Goal: Information Seeking & Learning: Learn about a topic

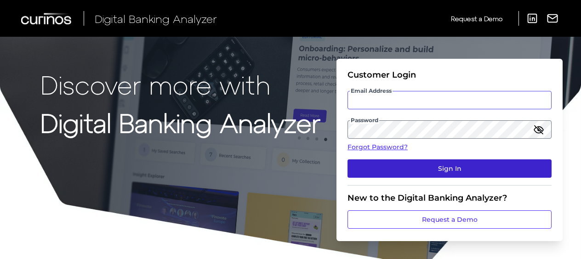
type input "[EMAIL_ADDRESS][DOMAIN_NAME]"
click at [446, 166] on button "Sign In" at bounding box center [449, 168] width 204 height 18
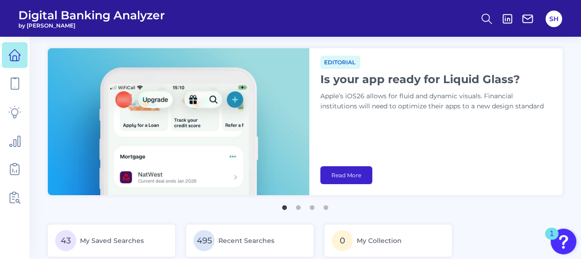
click at [362, 175] on link "Read More" at bounding box center [346, 175] width 52 height 18
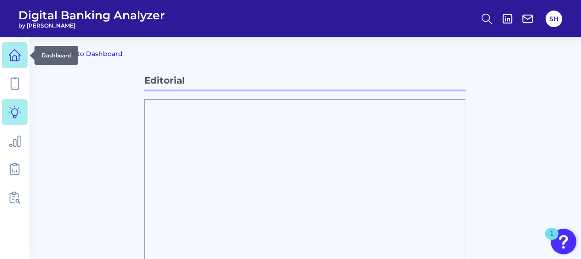
click at [13, 53] on icon at bounding box center [14, 55] width 13 height 13
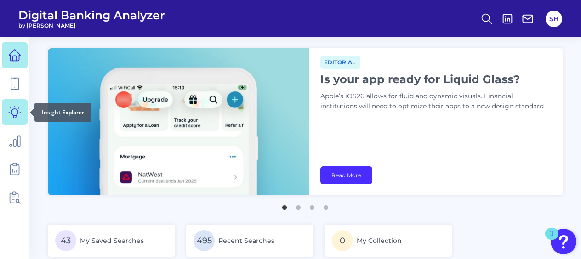
click at [13, 110] on icon at bounding box center [14, 112] width 13 height 13
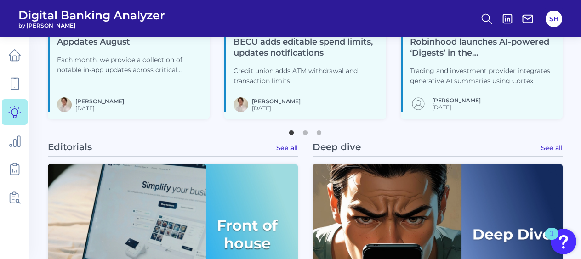
scroll to position [276, 0]
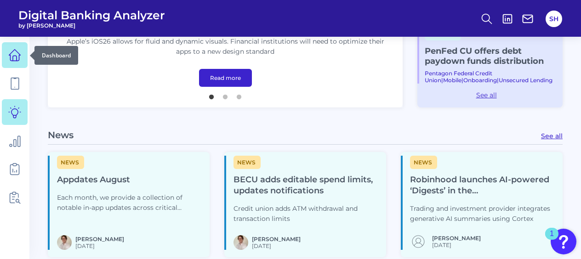
click at [8, 55] on icon at bounding box center [14, 55] width 13 height 13
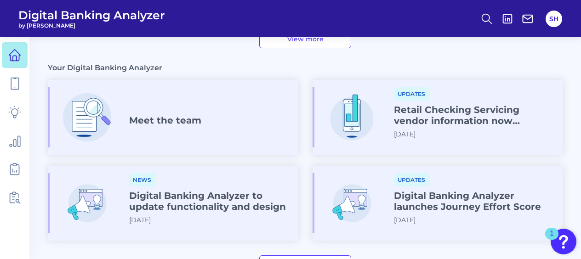
scroll to position [509, 0]
click at [160, 115] on h4 "Meet the team" at bounding box center [165, 119] width 72 height 11
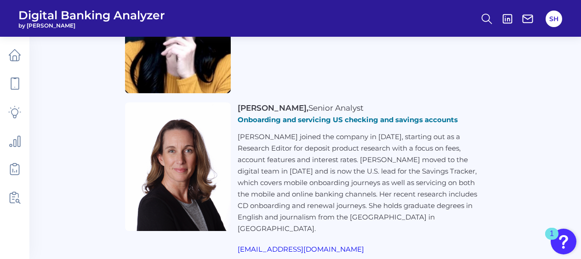
scroll to position [839, 0]
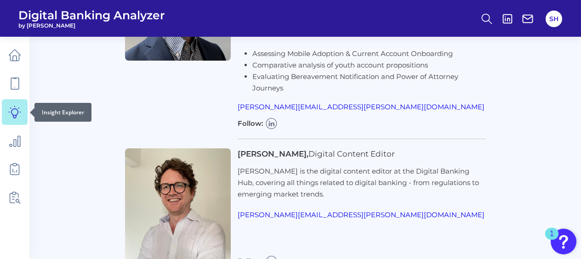
click at [17, 120] on link at bounding box center [15, 112] width 26 height 26
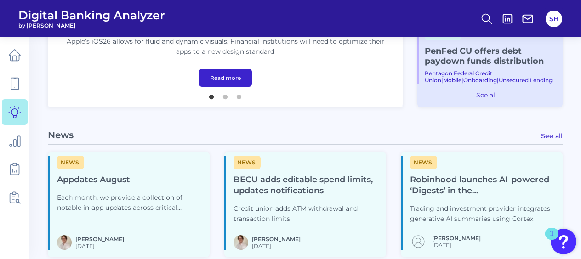
scroll to position [459, 0]
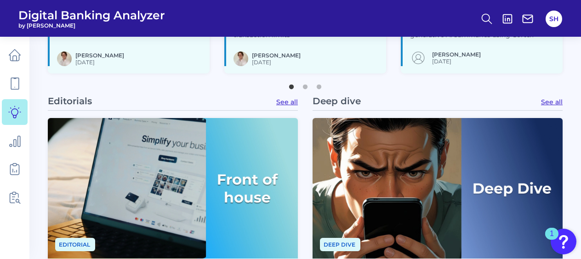
click at [555, 102] on link "See all" at bounding box center [552, 102] width 22 height 8
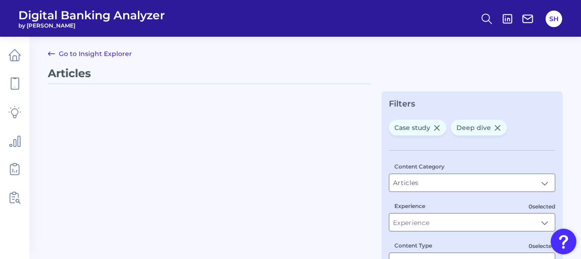
type input "Deep dive, Case study"
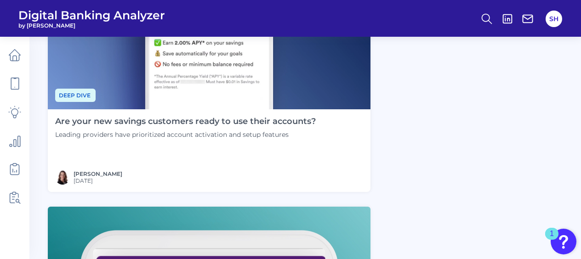
scroll to position [1838, 0]
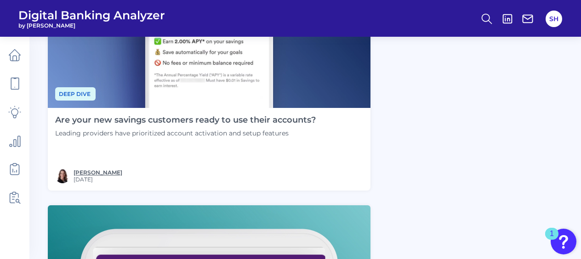
click at [96, 172] on link "[PERSON_NAME]" at bounding box center [98, 172] width 49 height 7
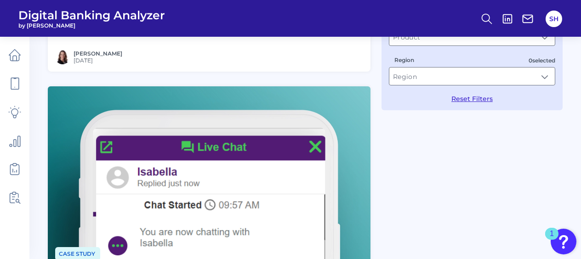
scroll to position [184, 0]
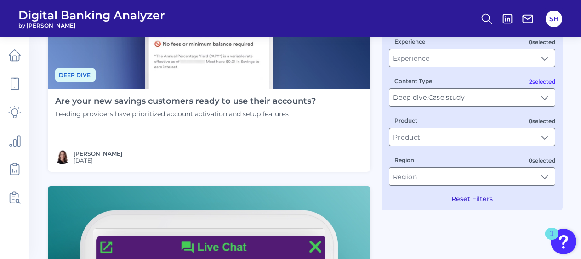
click at [236, 102] on h4 "Are your new savings customers ready to use their accounts?" at bounding box center [185, 101] width 260 height 10
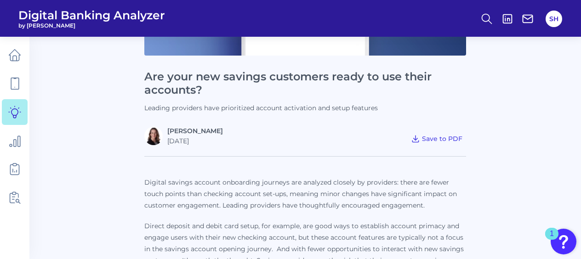
scroll to position [230, 0]
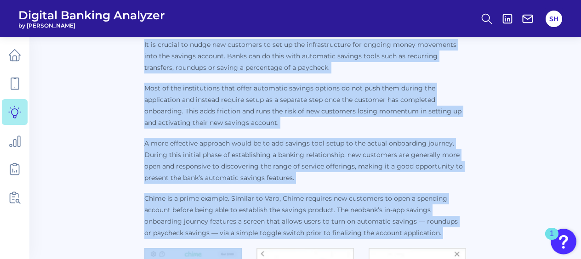
drag, startPoint x: 147, startPoint y: 71, endPoint x: 226, endPoint y: 282, distance: 225.0
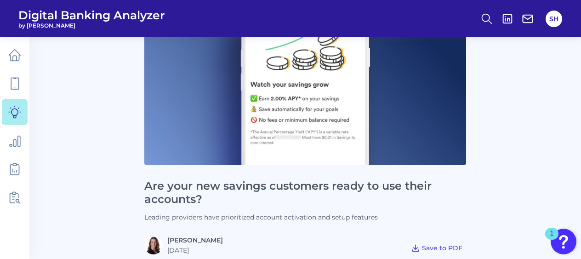
scroll to position [237, 0]
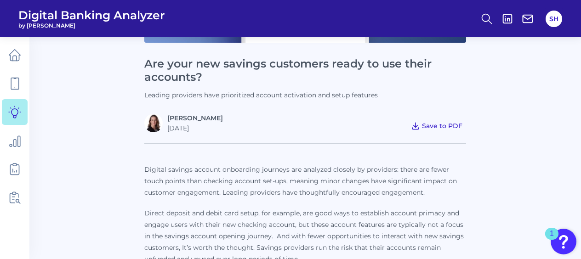
click at [442, 123] on span "Save to PDF" at bounding box center [442, 126] width 40 height 8
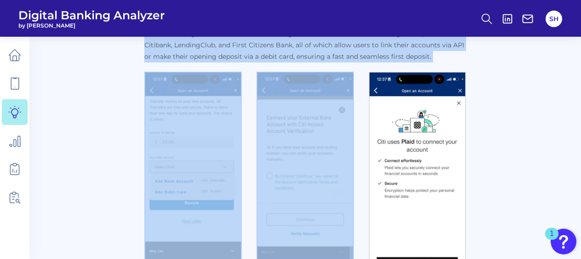
scroll to position [665, 0]
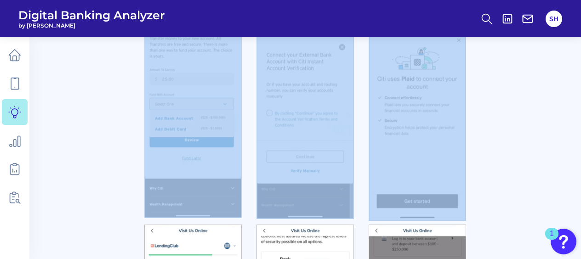
drag, startPoint x: 144, startPoint y: 75, endPoint x: 502, endPoint y: 123, distance: 360.6
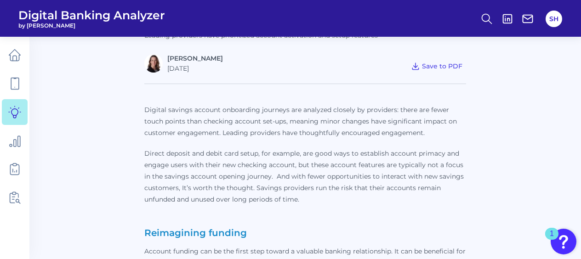
scroll to position [251, 0]
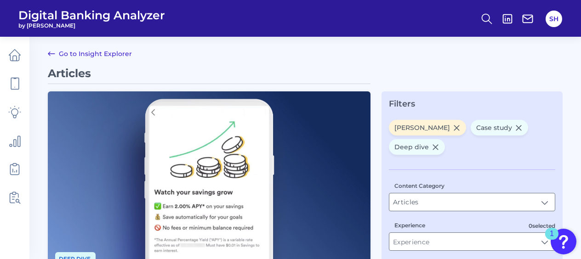
click at [434, 145] on icon at bounding box center [435, 147] width 5 height 5
type input "Case study"
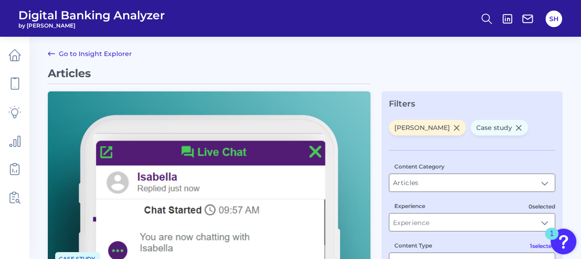
click at [518, 127] on icon at bounding box center [518, 127] width 5 height 5
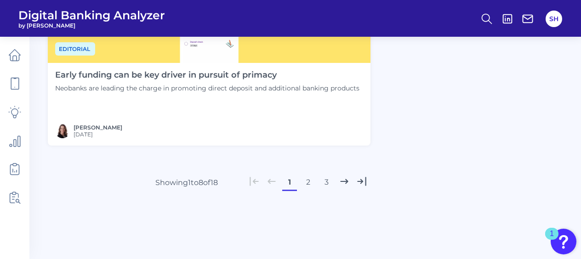
scroll to position [2172, 0]
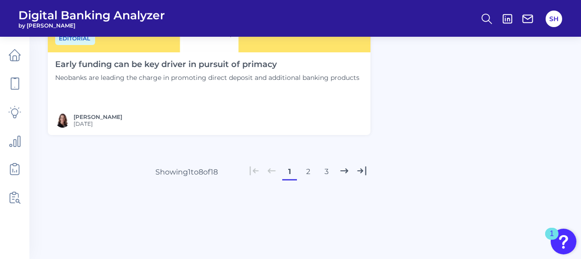
click at [311, 172] on button "2" at bounding box center [307, 171] width 15 height 15
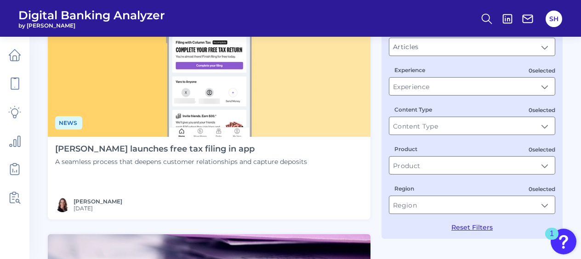
scroll to position [138, 0]
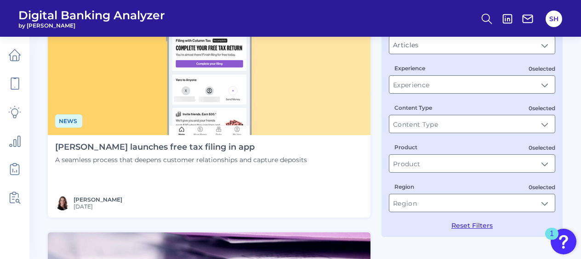
click at [168, 150] on h4 "[PERSON_NAME] launches free tax filing in app" at bounding box center [181, 147] width 252 height 10
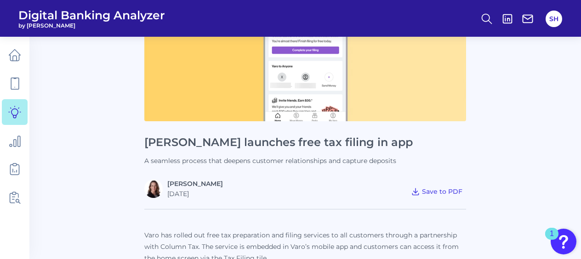
scroll to position [184, 0]
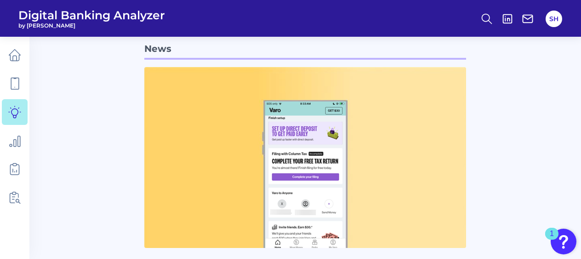
scroll to position [0, 0]
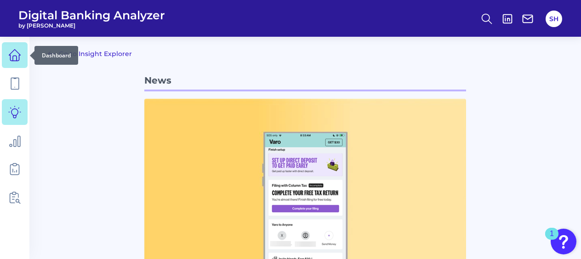
click at [15, 52] on icon at bounding box center [14, 55] width 13 height 13
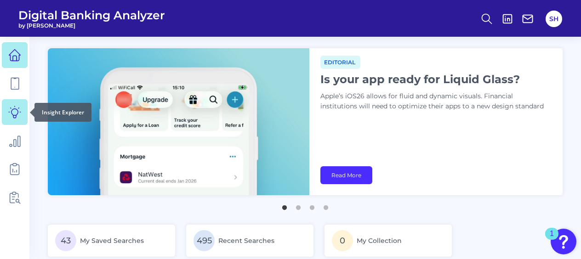
click at [13, 117] on icon at bounding box center [15, 112] width 12 height 12
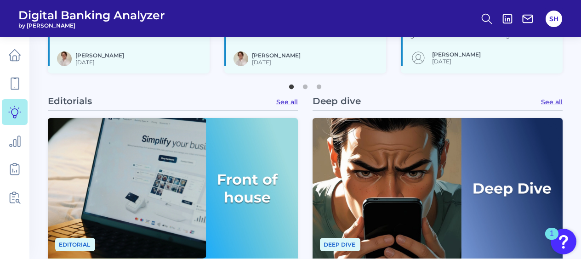
scroll to position [368, 0]
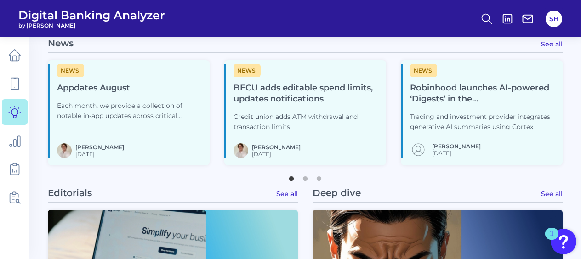
click at [548, 190] on link "See all" at bounding box center [552, 194] width 22 height 8
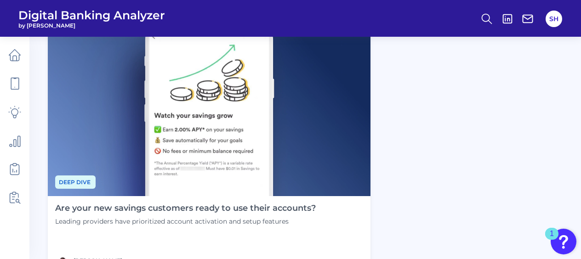
scroll to position [1838, 0]
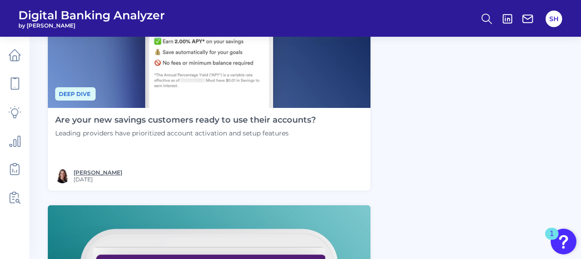
click at [106, 173] on link "[PERSON_NAME]" at bounding box center [98, 172] width 49 height 7
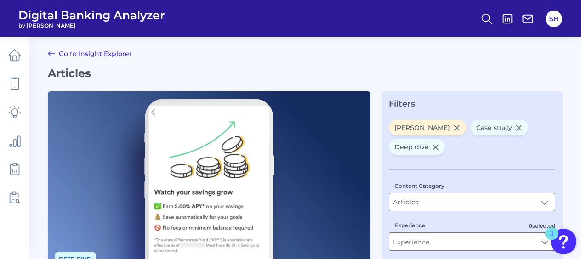
click at [518, 127] on icon at bounding box center [518, 127] width 5 height 5
type input "Deep dive"
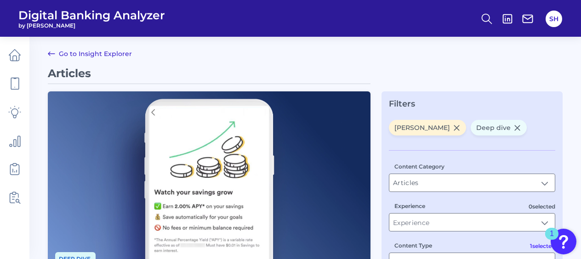
click at [517, 126] on icon at bounding box center [517, 127] width 5 height 5
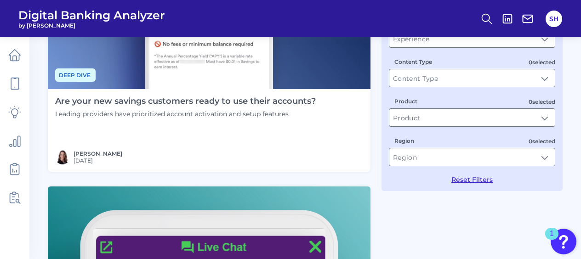
click at [130, 102] on h4 "Are your new savings customers ready to use their accounts?" at bounding box center [185, 101] width 260 height 10
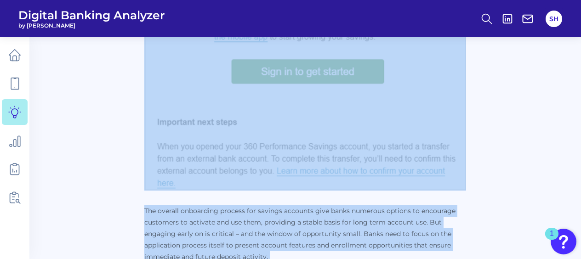
scroll to position [3190, 0]
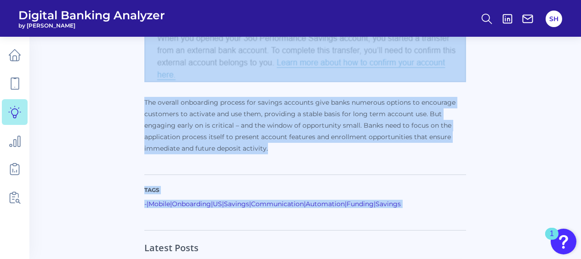
drag, startPoint x: 145, startPoint y: 162, endPoint x: 271, endPoint y: 136, distance: 128.1
copy td "Lor ipsu dol sitamet consectet adipi el sed doeiu temporin? Utlabor etdolorem a…"
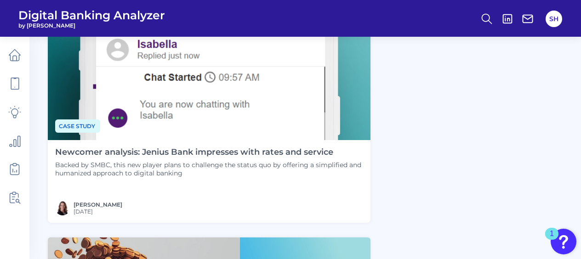
scroll to position [413, 0]
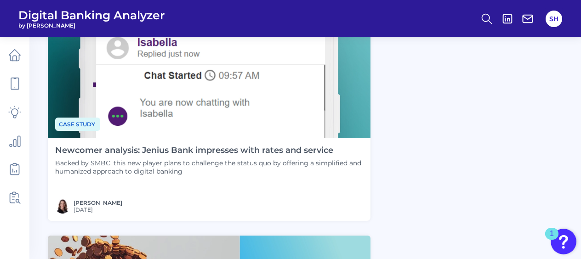
click at [262, 151] on h4 "Newcomer analysis: Jenius Bank impresses with rates and service" at bounding box center [209, 151] width 308 height 10
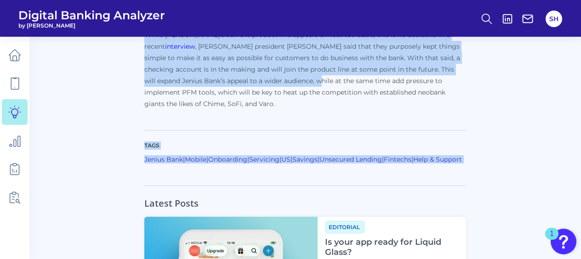
scroll to position [1671, 0]
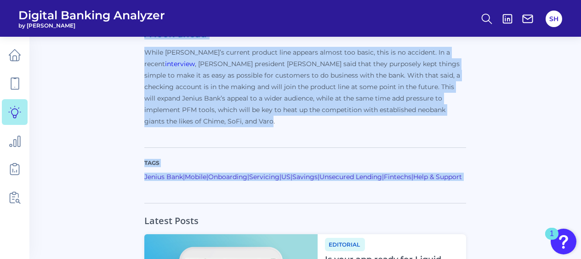
drag, startPoint x: 148, startPoint y: 71, endPoint x: 245, endPoint y: 126, distance: 111.9
copy td "Loremips dolorsit: Ametco Adip elitseddo eius tempo inc utlabor Etdolo ma ALIQ,…"
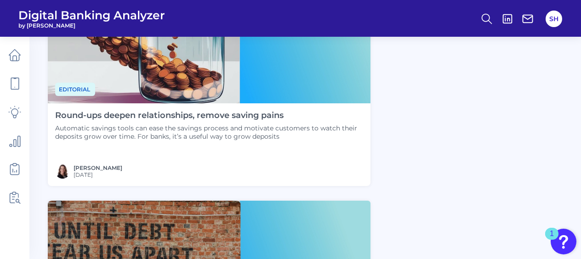
scroll to position [728, 0]
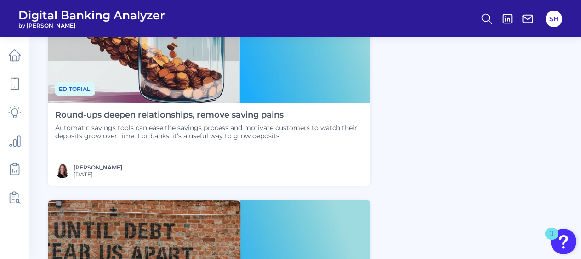
click at [212, 113] on h4 "Round-ups deepen relationships, remove saving pains" at bounding box center [209, 115] width 308 height 10
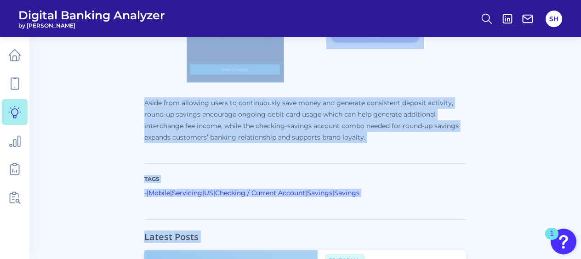
scroll to position [1832, 0]
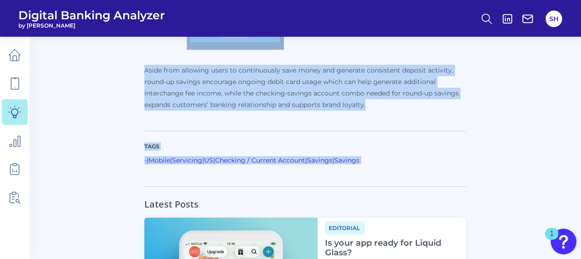
drag, startPoint x: 146, startPoint y: 118, endPoint x: 375, endPoint y: 100, distance: 229.5
copy td "Lorem-ips dolors ametconsectet, adipis elitse doeiu Temporinc utlabor etdol mag…"
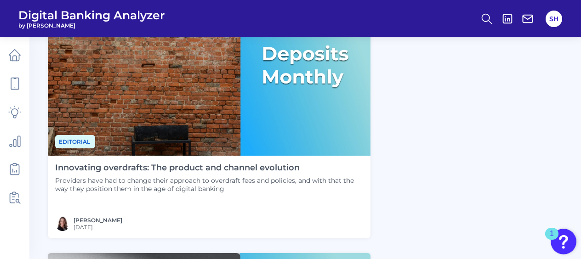
scroll to position [957, 0]
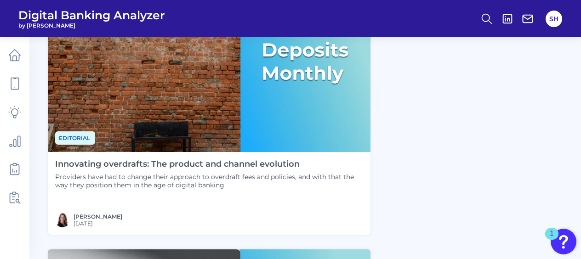
click at [219, 163] on h4 "Innovating overdrafts: The product and channel evolution" at bounding box center [209, 164] width 308 height 10
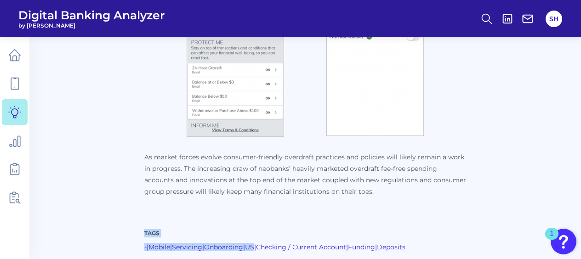
scroll to position [1839, 0]
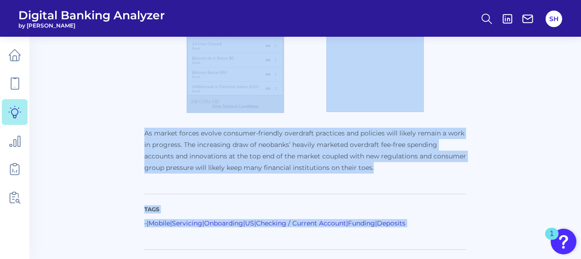
drag, startPoint x: 145, startPoint y: 69, endPoint x: 413, endPoint y: 165, distance: 285.0
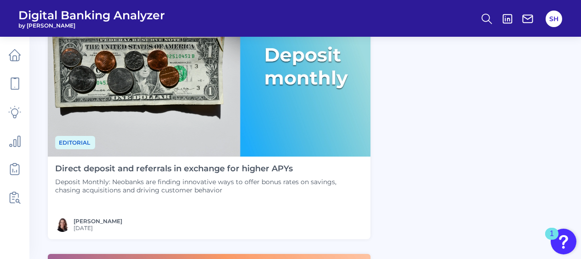
scroll to position [1279, 0]
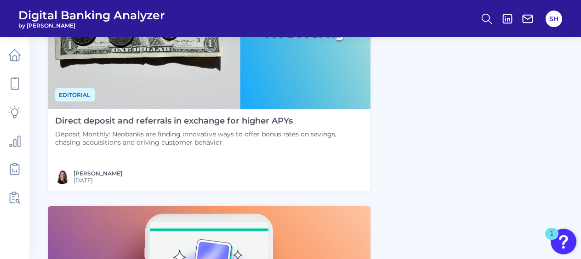
click at [225, 119] on h4 "Direct deposit and referrals in exchange for higher APYs" at bounding box center [209, 121] width 308 height 10
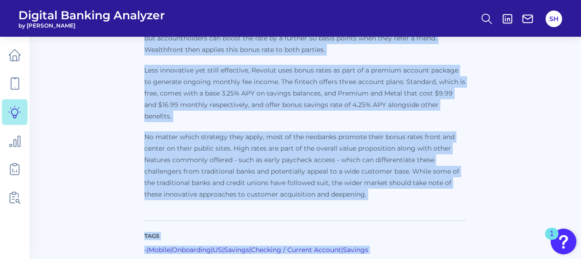
scroll to position [922, 0]
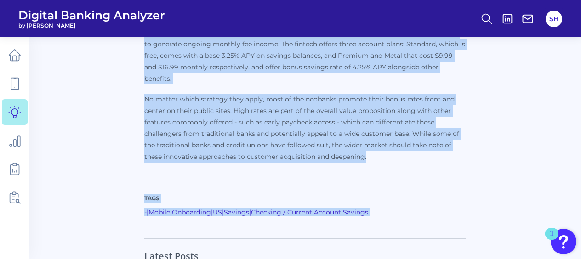
drag, startPoint x: 145, startPoint y: 68, endPoint x: 376, endPoint y: 143, distance: 242.6
copy td "Loremi dolorsi ame consectet ad elitsedd eiu tempor INCi Utlabor Etdolor: Magna…"
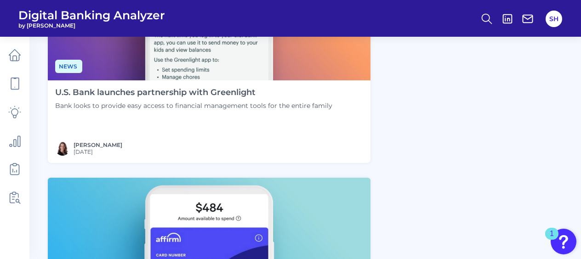
scroll to position [1601, 0]
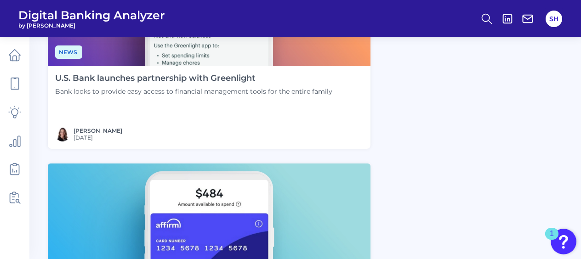
click at [175, 78] on h4 "U.S. Bank launches partnership with Greenlight" at bounding box center [193, 79] width 277 height 10
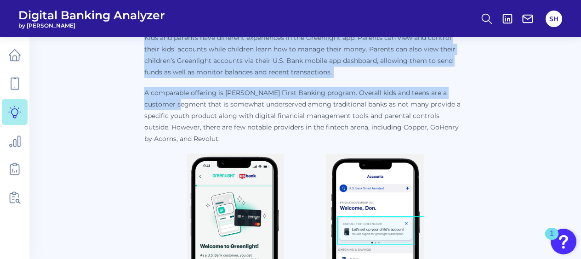
scroll to position [595, 0]
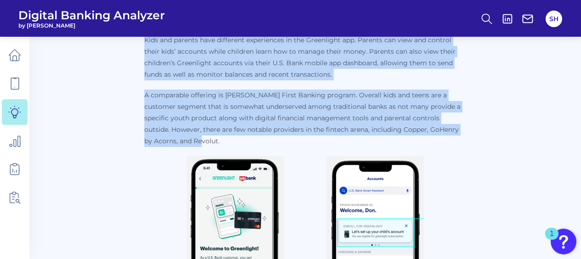
drag, startPoint x: 149, startPoint y: 124, endPoint x: 227, endPoint y: 136, distance: 78.6
click at [227, 136] on td "© 2025 Curinos. All rights reserved. Redistribution, sharing or copying externa…" at bounding box center [305, 114] width 515 height 1285
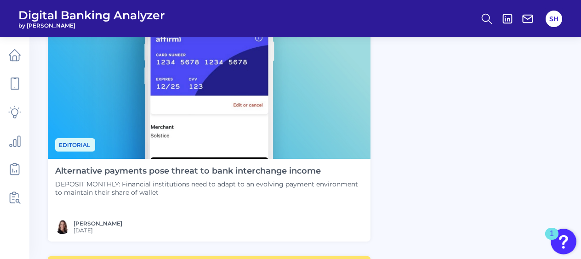
scroll to position [1830, 0]
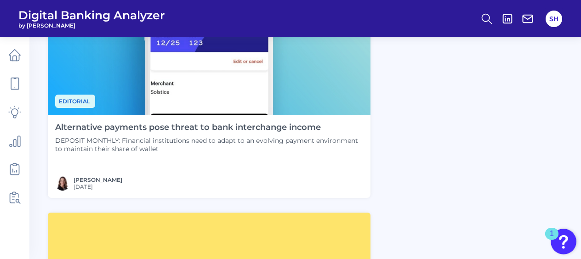
click at [252, 127] on h4 "Alternative payments pose threat to bank interchange income" at bounding box center [209, 128] width 308 height 10
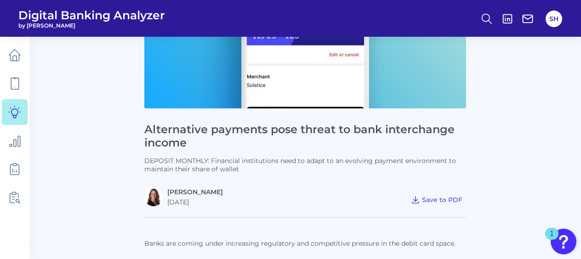
scroll to position [184, 0]
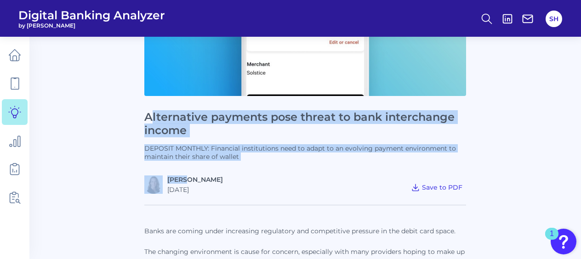
drag, startPoint x: 149, startPoint y: 117, endPoint x: 186, endPoint y: 171, distance: 65.5
click at [186, 171] on div "Alternative payments pose threat to bank interchange income DEPOSIT MONTHLY: Fi…" at bounding box center [305, 54] width 322 height 279
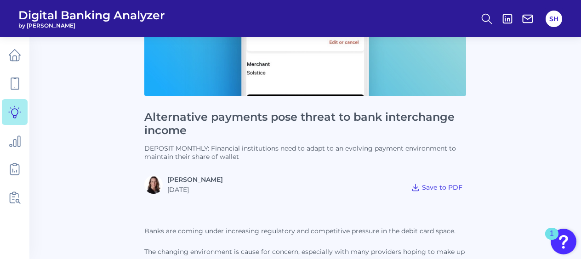
drag, startPoint x: 186, startPoint y: 171, endPoint x: 119, endPoint y: 192, distance: 69.9
drag, startPoint x: 119, startPoint y: 192, endPoint x: 154, endPoint y: 125, distance: 75.2
click at [154, 125] on h1 "Alternative payments pose threat to bank interchange income" at bounding box center [305, 124] width 322 height 27
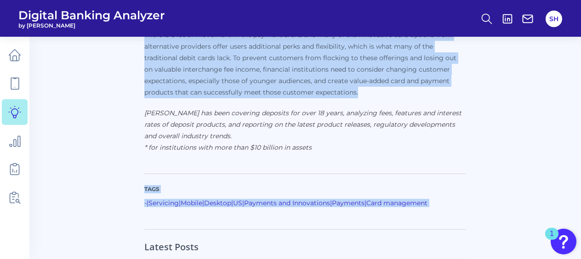
scroll to position [990, 0]
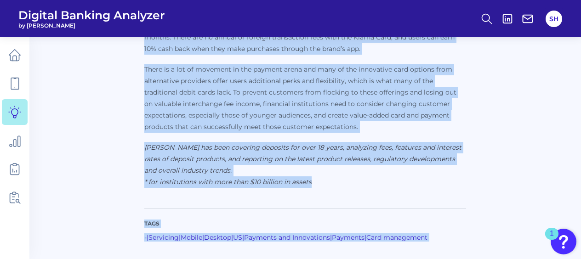
drag, startPoint x: 144, startPoint y: 116, endPoint x: 343, endPoint y: 185, distance: 210.5
copy td "Loremipsumd sitametc adip elitse do eius temporincid utlabo ETDOLOR MAGNAAL: En…"
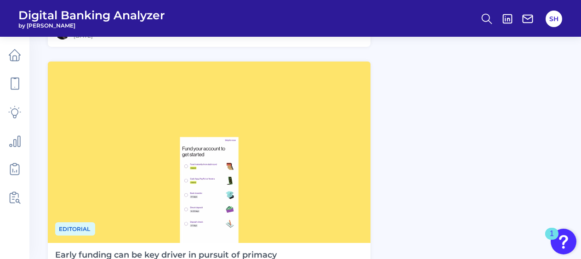
scroll to position [2106, 0]
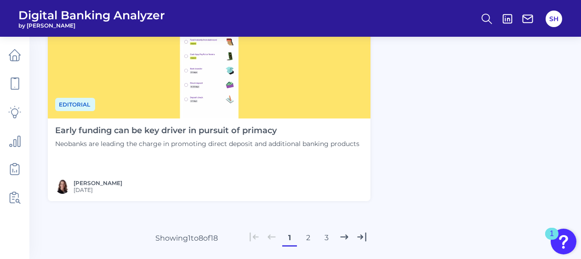
click at [214, 129] on h4 "Early funding can be key driver in pursuit of primacy" at bounding box center [207, 131] width 304 height 10
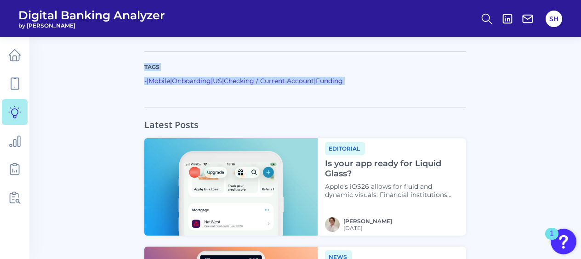
scroll to position [1254, 0]
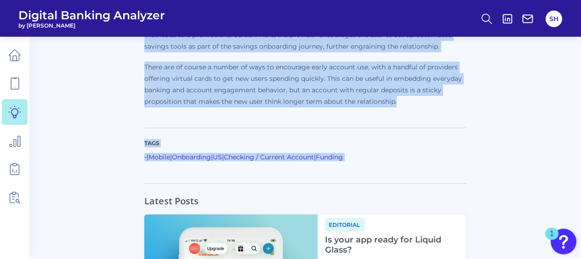
drag, startPoint x: 146, startPoint y: 69, endPoint x: 403, endPoint y: 108, distance: 259.7
copy td "Lorem ipsumdo sit am con adipis el seddoei te incidid Utlabore etd magnaal eni …"
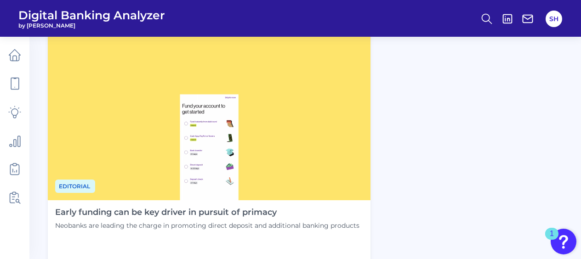
scroll to position [2152, 0]
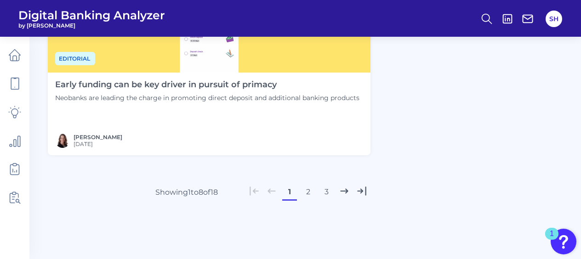
click at [308, 194] on button "2" at bounding box center [307, 192] width 15 height 15
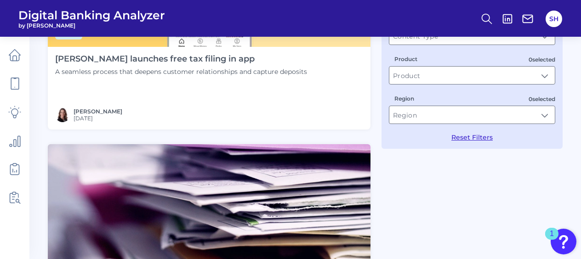
scroll to position [138, 0]
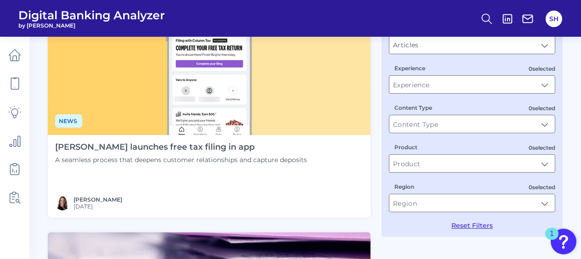
click at [164, 149] on h4 "[PERSON_NAME] launches free tax filing in app" at bounding box center [181, 147] width 252 height 10
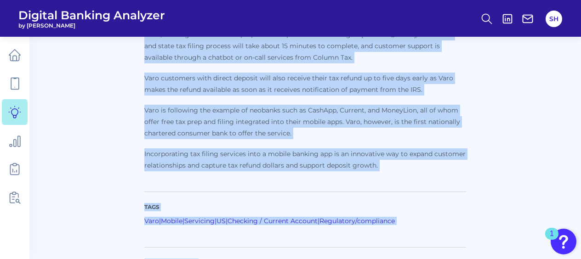
scroll to position [425, 0]
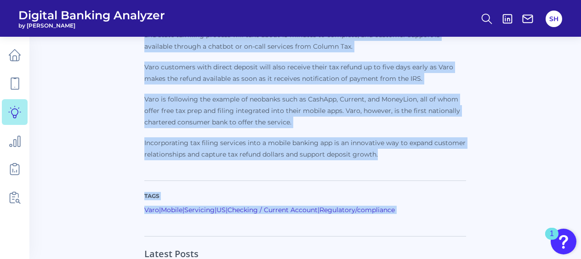
drag, startPoint x: 144, startPoint y: 68, endPoint x: 399, endPoint y: 157, distance: 269.5
click at [399, 157] on td "© 2025 Curinos. All rights reserved. Redistribution, sharing or copying externa…" at bounding box center [305, 111] width 515 height 940
copy td "Lore ipsumdol sita con adipis el sed D eiusmodt incidid utla etdolor magnaali e…"
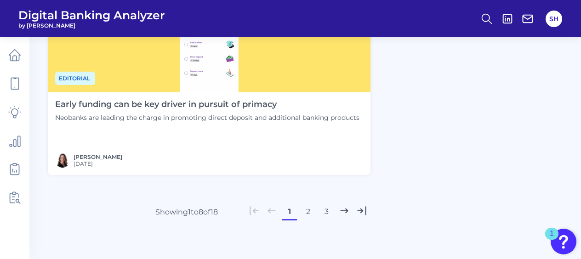
scroll to position [2172, 0]
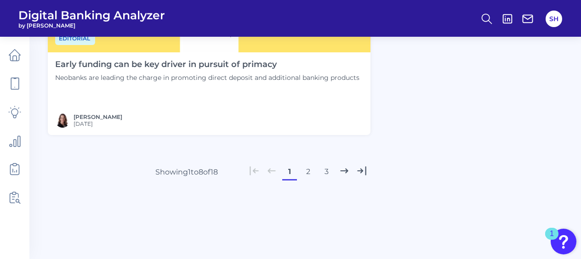
click at [307, 172] on button "2" at bounding box center [307, 171] width 15 height 15
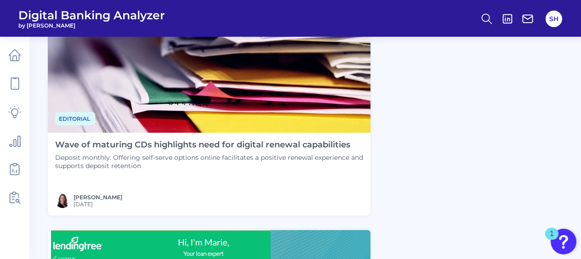
scroll to position [426, 0]
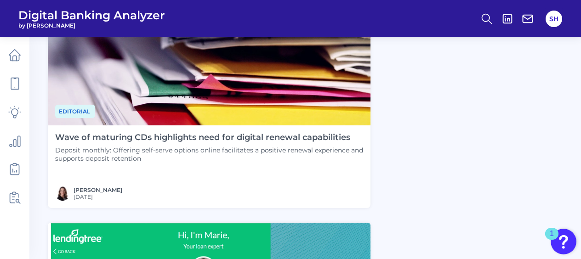
click at [221, 133] on h4 "Wave of maturing CDs highlights need for digital renewal capabilities" at bounding box center [209, 138] width 308 height 10
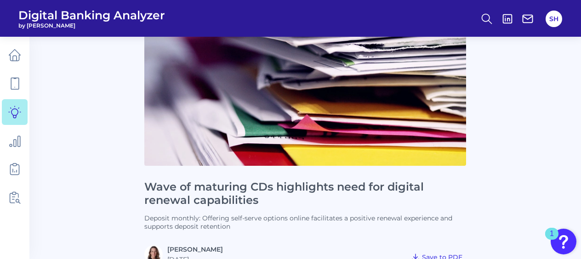
scroll to position [230, 0]
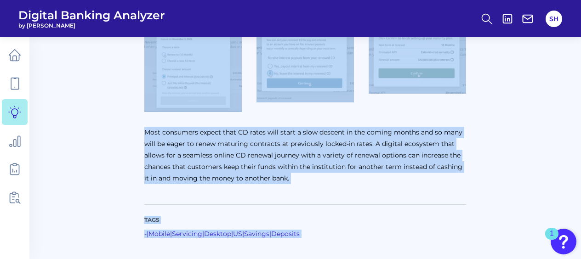
scroll to position [1520, 0]
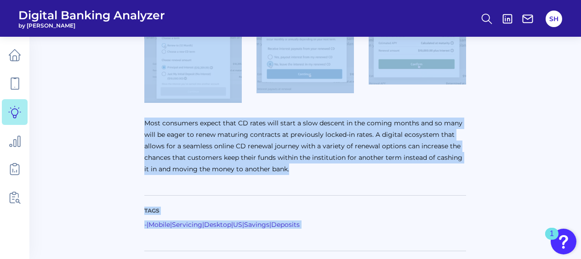
drag, startPoint x: 148, startPoint y: 71, endPoint x: 297, endPoint y: 159, distance: 172.6
copy td "Lore ip dolorsit AMe consectetu adip eli seddoei tempori utlaboreetdo Magnaal e…"
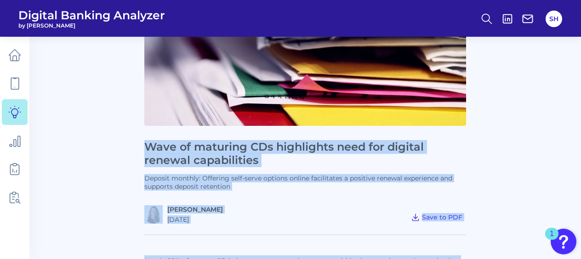
scroll to position [50, 0]
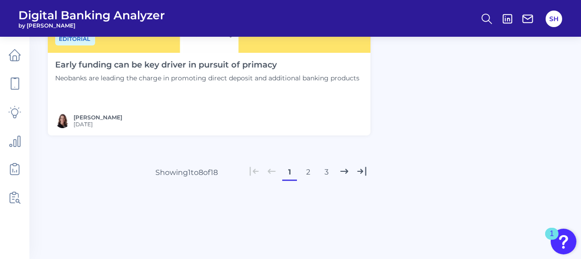
scroll to position [2172, 0]
click at [309, 171] on button "2" at bounding box center [307, 171] width 15 height 15
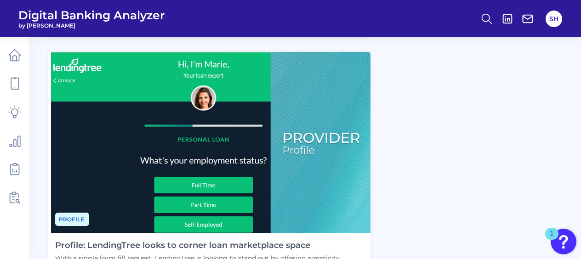
scroll to position [689, 0]
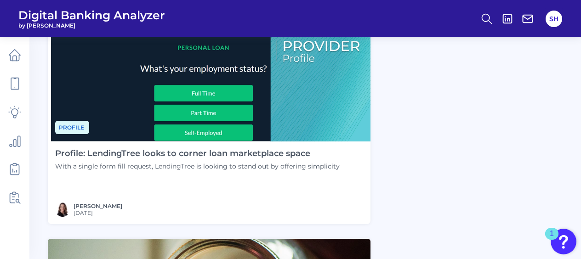
click at [232, 153] on h4 "Profile: LendingTree looks to corner loan marketplace space" at bounding box center [197, 154] width 284 height 10
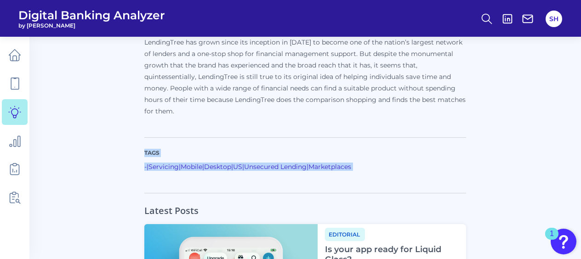
scroll to position [669, 0]
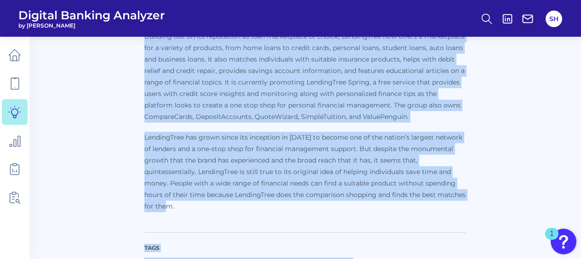
drag, startPoint x: 145, startPoint y: 71, endPoint x: 384, endPoint y: 209, distance: 276.4
click at [384, 209] on td "© 2025 Curinos. All rights reserved. Redistribution, sharing or copying externa…" at bounding box center [305, 16] width 515 height 1236
copy td "Loremip: DolorsiTame conse ad elitse doei temporincid utlab Etdo m aliqua enim …"
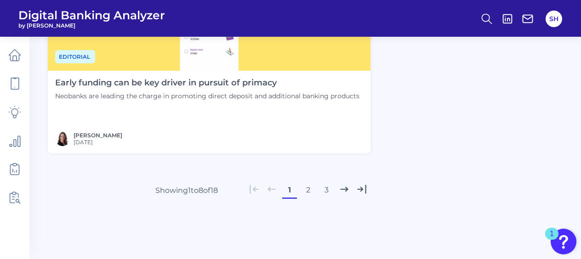
scroll to position [2172, 0]
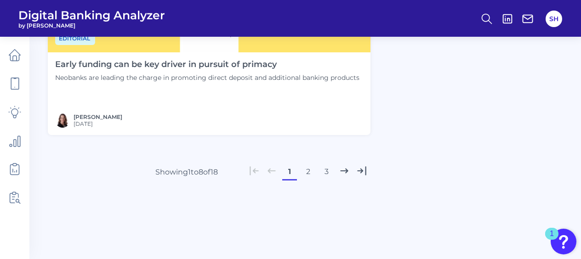
click at [309, 172] on button "2" at bounding box center [307, 171] width 15 height 15
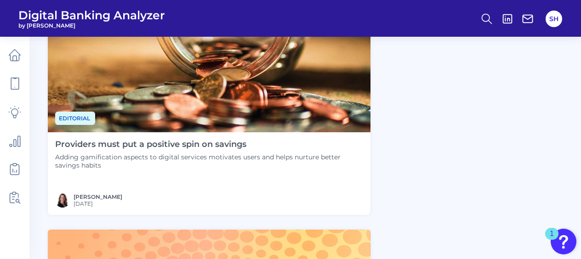
scroll to position [978, 0]
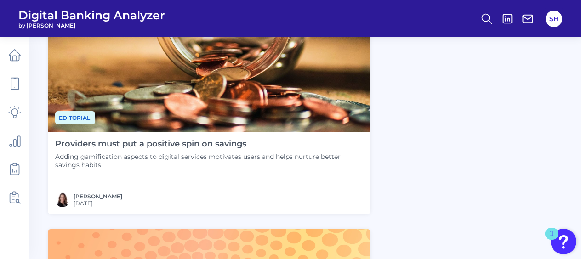
click at [209, 141] on h4 "Providers must put a positive spin on savings" at bounding box center [209, 144] width 308 height 10
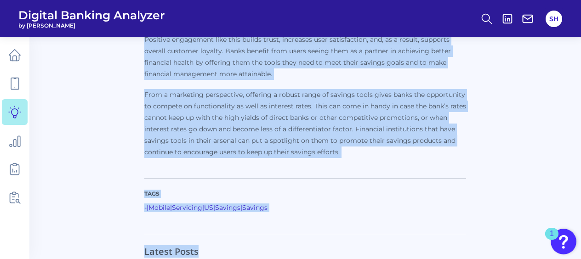
scroll to position [877, 0]
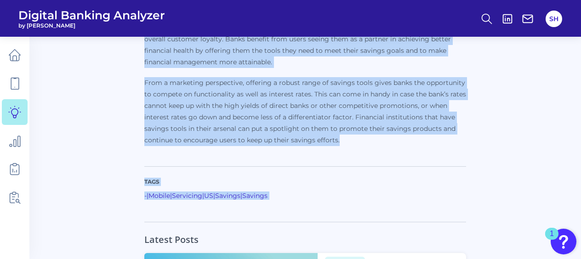
drag, startPoint x: 145, startPoint y: 114, endPoint x: 349, endPoint y: 143, distance: 206.1
copy td "Providers must put a positive spin on savings Adding gamification aspects to di…"
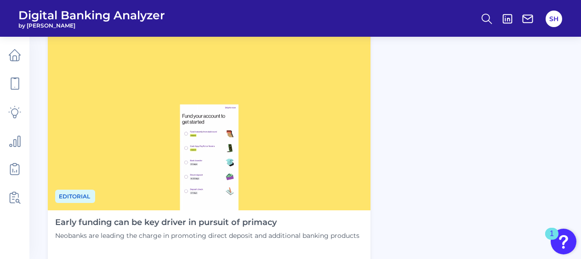
scroll to position [2172, 0]
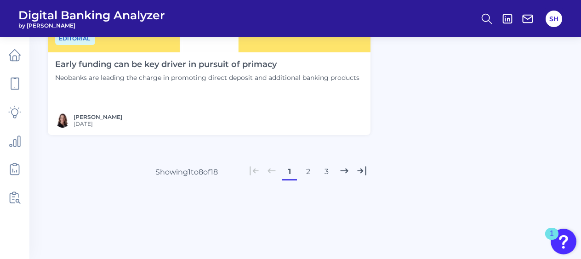
click at [309, 171] on button "2" at bounding box center [307, 171] width 15 height 15
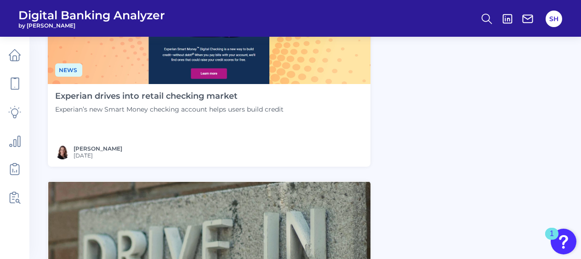
scroll to position [1253, 0]
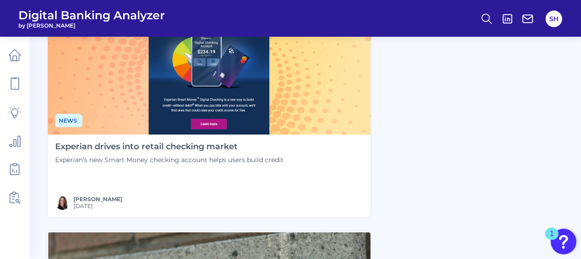
click at [168, 144] on h4 "Experian drives into retail checking market" at bounding box center [169, 147] width 228 height 10
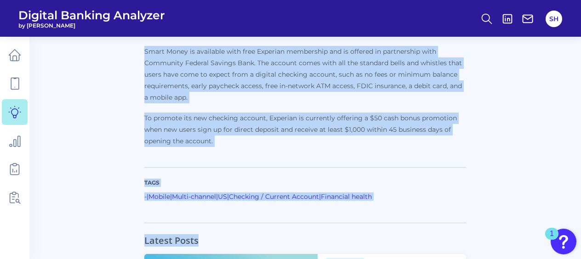
scroll to position [445, 0]
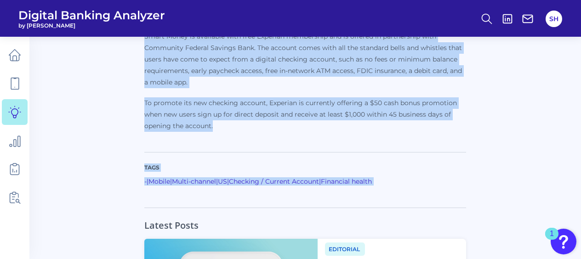
drag, startPoint x: 146, startPoint y: 69, endPoint x: 216, endPoint y: 125, distance: 89.3
click at [216, 125] on td "© 2025 Curinos. All rights reserved. Redistribution, sharing or copying externa…" at bounding box center [305, 87] width 515 height 931
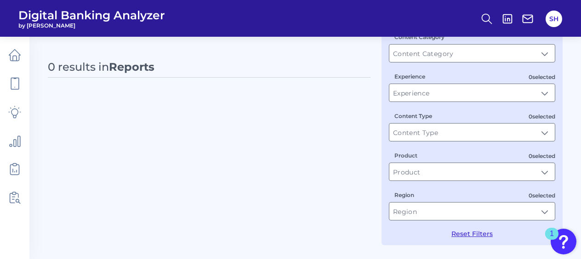
type input "Articles"
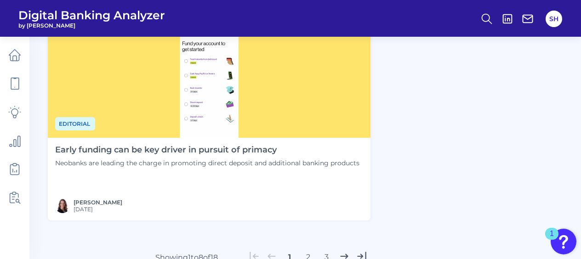
scroll to position [2172, 0]
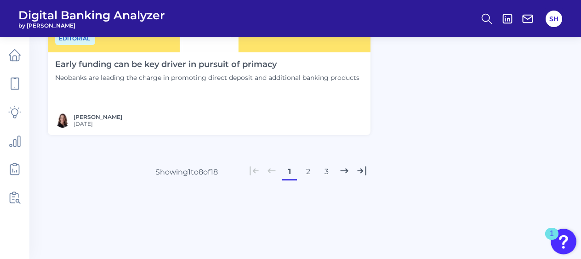
click at [309, 170] on button "2" at bounding box center [307, 171] width 15 height 15
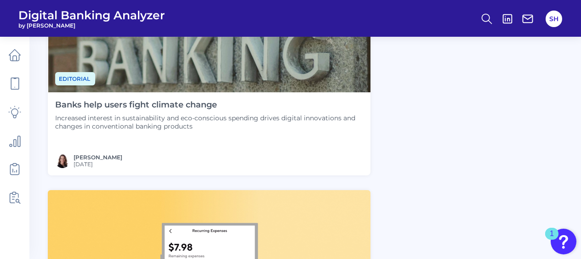
scroll to position [1575, 0]
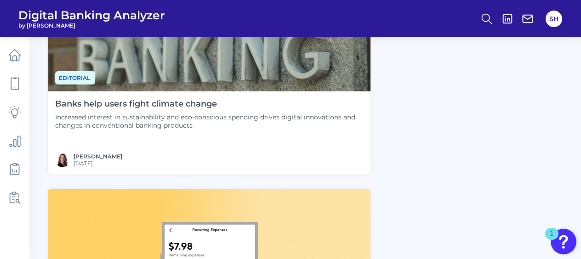
click at [134, 103] on h4 "Banks help users fight climate change" at bounding box center [209, 104] width 308 height 10
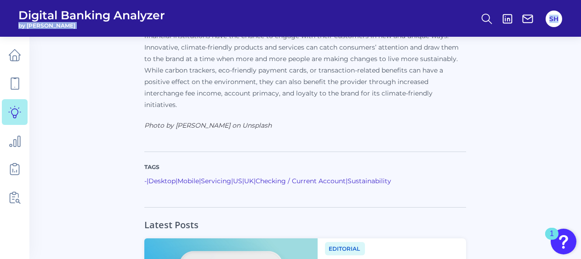
scroll to position [1810, 0]
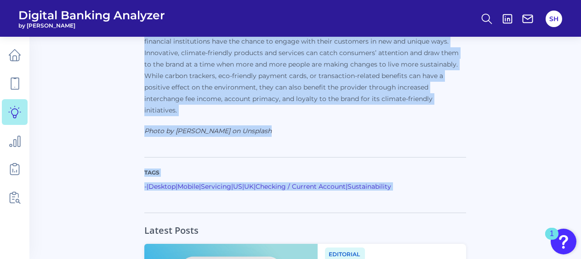
drag, startPoint x: 145, startPoint y: 67, endPoint x: 458, endPoint y: 74, distance: 312.9
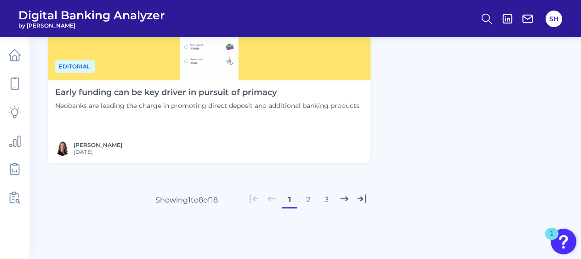
scroll to position [2172, 0]
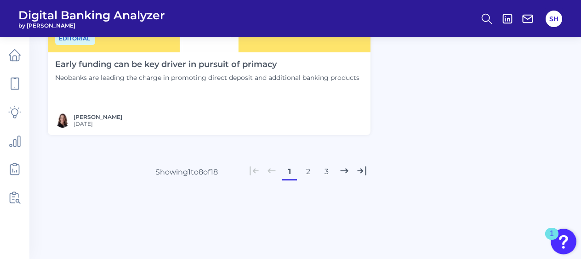
click at [308, 174] on button "2" at bounding box center [307, 171] width 15 height 15
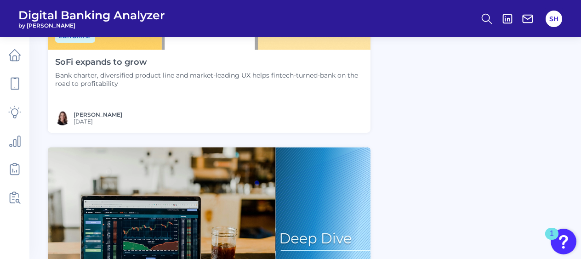
scroll to position [1851, 0]
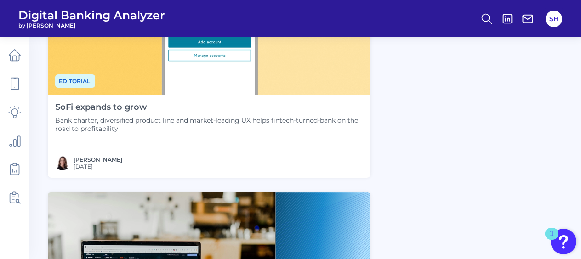
click at [116, 109] on h4 "SoFi expands to grow" at bounding box center [209, 107] width 308 height 10
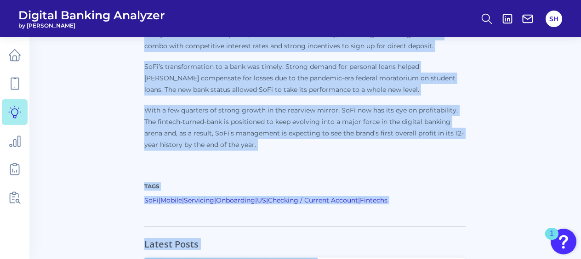
scroll to position [613, 0]
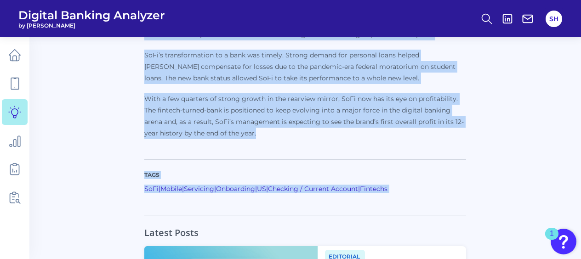
drag, startPoint x: 145, startPoint y: 68, endPoint x: 246, endPoint y: 131, distance: 118.8
click at [246, 131] on td "© 2025 Curinos. All rights reserved. Redistribution, sharing or copying externa…" at bounding box center [305, 6] width 515 height 1107
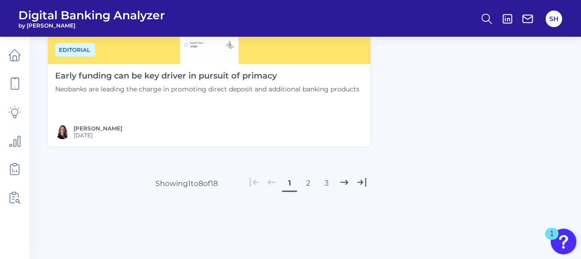
scroll to position [2172, 0]
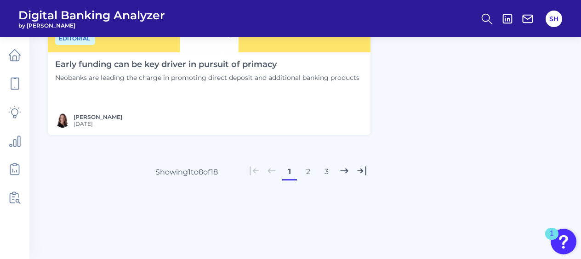
click at [309, 173] on button "2" at bounding box center [307, 171] width 15 height 15
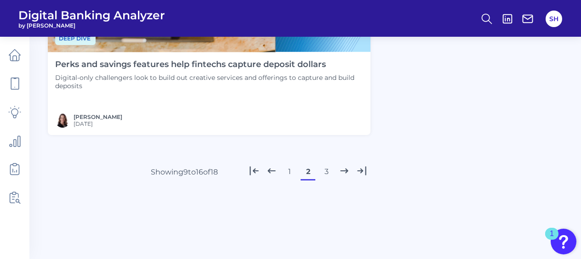
scroll to position [2080, 0]
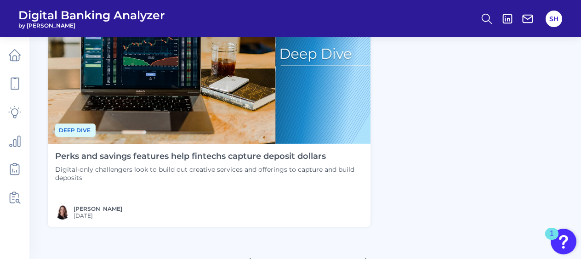
click at [208, 156] on h4 "Perks and savings features help fintechs capture deposit dollars" at bounding box center [209, 157] width 308 height 10
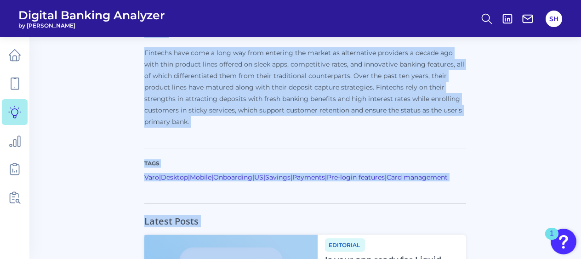
scroll to position [1876, 0]
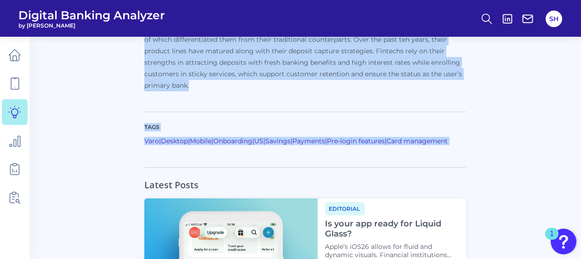
drag, startPoint x: 145, startPoint y: 69, endPoint x: 198, endPoint y: 86, distance: 56.4
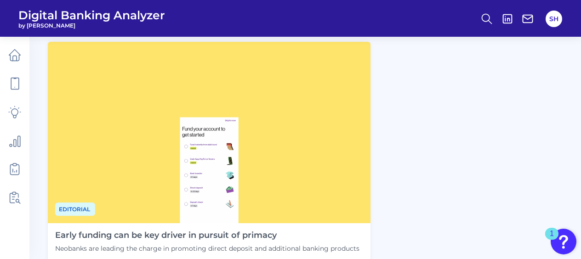
scroll to position [2172, 0]
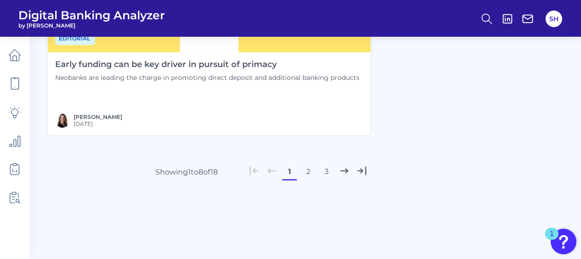
click at [307, 174] on button "2" at bounding box center [307, 171] width 15 height 15
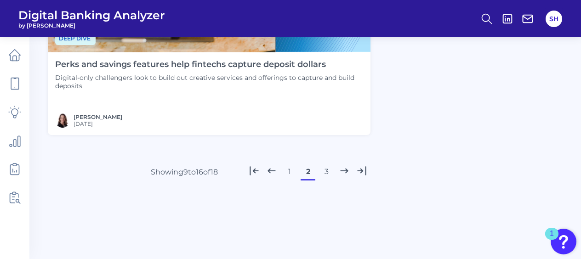
click at [325, 169] on button "3" at bounding box center [326, 171] width 15 height 15
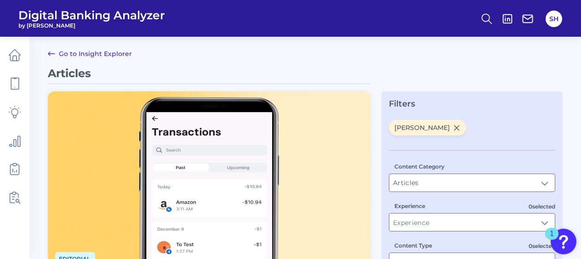
scroll to position [184, 0]
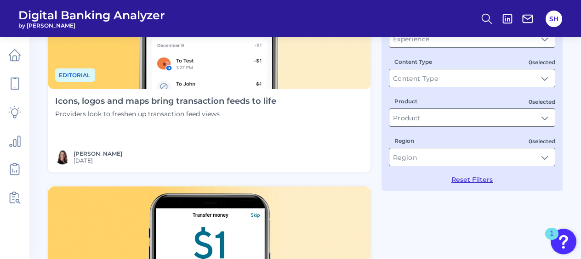
click at [150, 103] on h4 "Icons, logos and maps bring transaction feeds to life" at bounding box center [165, 101] width 221 height 10
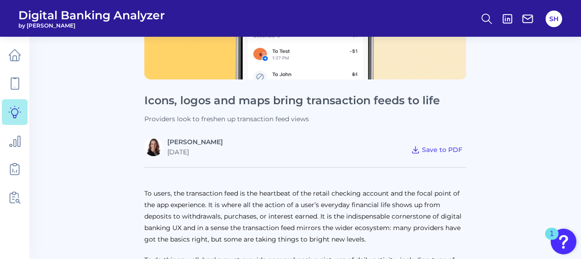
scroll to position [230, 0]
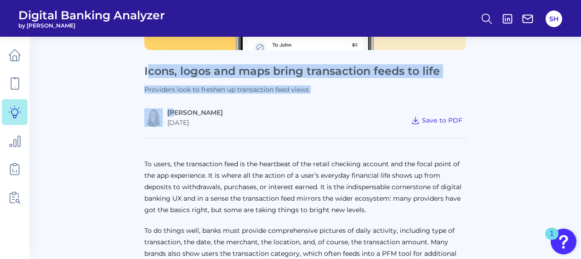
drag, startPoint x: 146, startPoint y: 68, endPoint x: 173, endPoint y: 99, distance: 41.4
drag, startPoint x: 173, startPoint y: 99, endPoint x: 113, endPoint y: 118, distance: 62.9
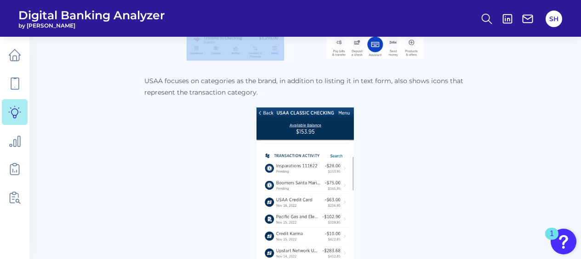
scroll to position [951, 0]
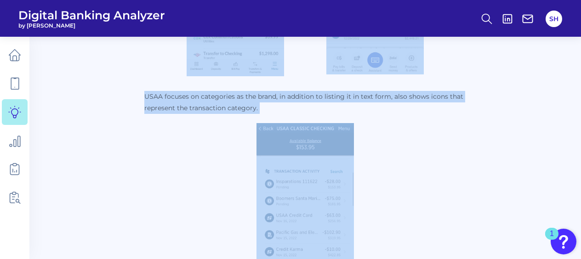
drag, startPoint x: 143, startPoint y: 67, endPoint x: 334, endPoint y: 134, distance: 202.0
click at [170, 126] on div at bounding box center [305, 207] width 322 height 169
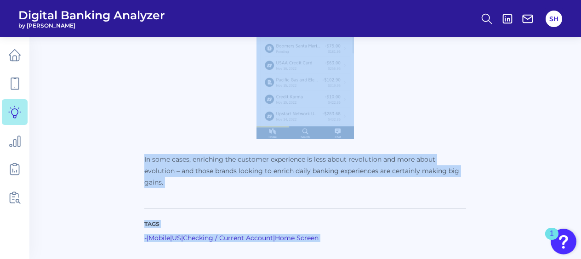
scroll to position [1110, 0]
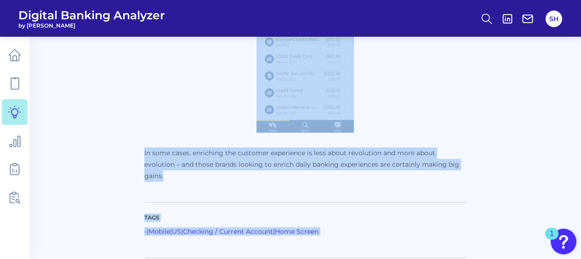
drag, startPoint x: 145, startPoint y: 129, endPoint x: 233, endPoint y: 182, distance: 103.3
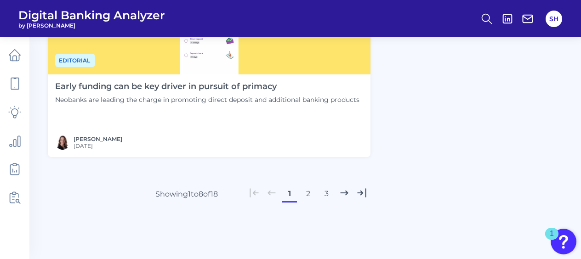
scroll to position [2172, 0]
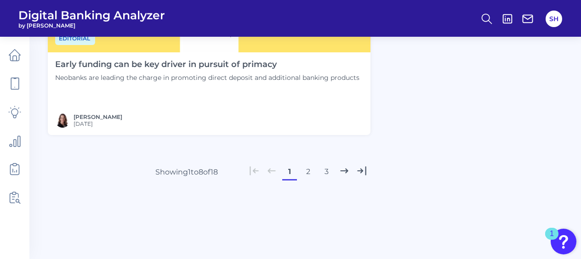
click at [326, 172] on button "3" at bounding box center [326, 171] width 15 height 15
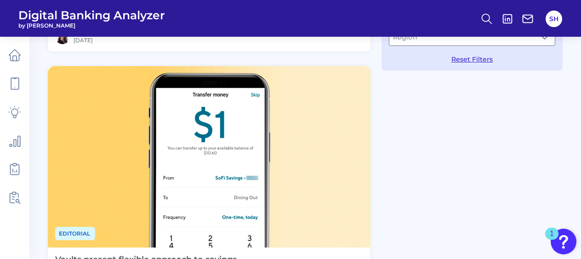
scroll to position [499, 0]
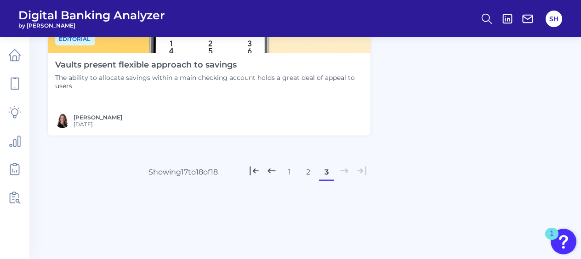
click at [196, 64] on h4 "Vaults present flexible approach to savings" at bounding box center [209, 65] width 308 height 10
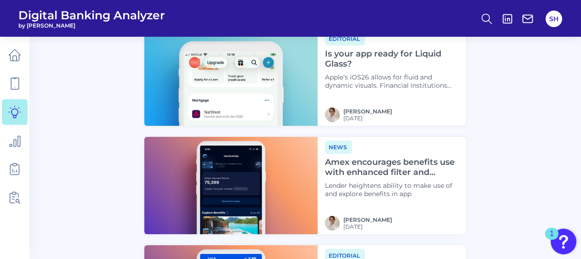
scroll to position [1554, 0]
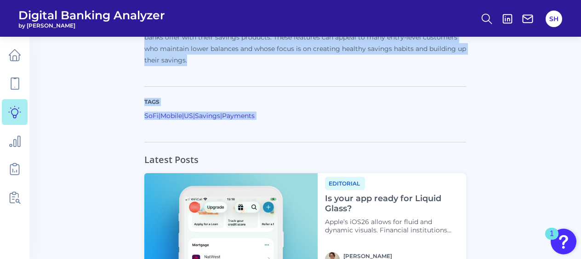
drag, startPoint x: 147, startPoint y: 71, endPoint x: 248, endPoint y: 72, distance: 101.1
